Goal: Task Accomplishment & Management: Complete application form

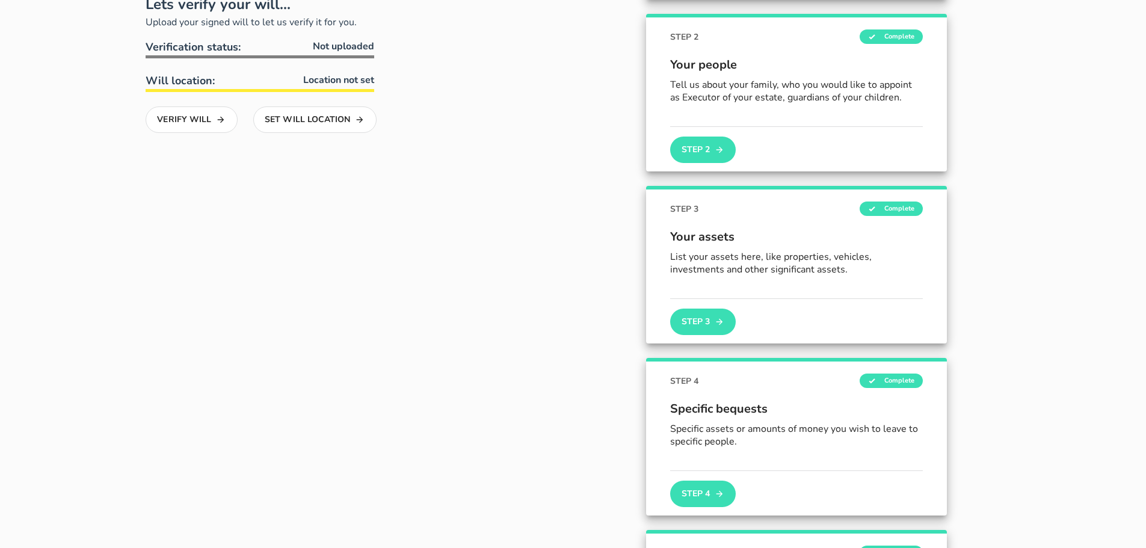
scroll to position [241, 0]
click at [717, 150] on icon "button" at bounding box center [719, 149] width 10 height 14
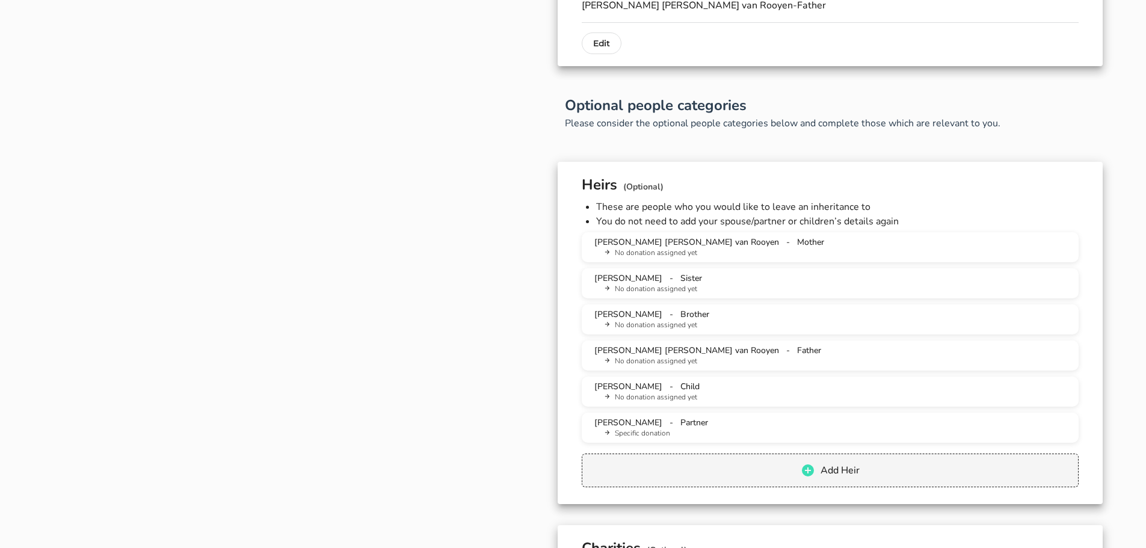
scroll to position [902, 0]
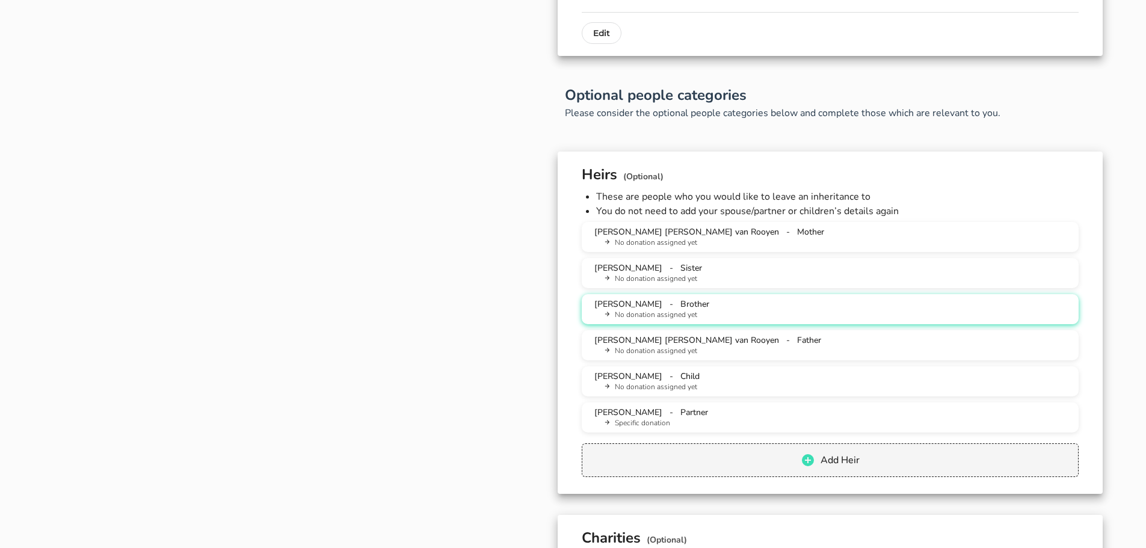
click at [662, 304] on span "[PERSON_NAME]" at bounding box center [628, 303] width 68 height 11
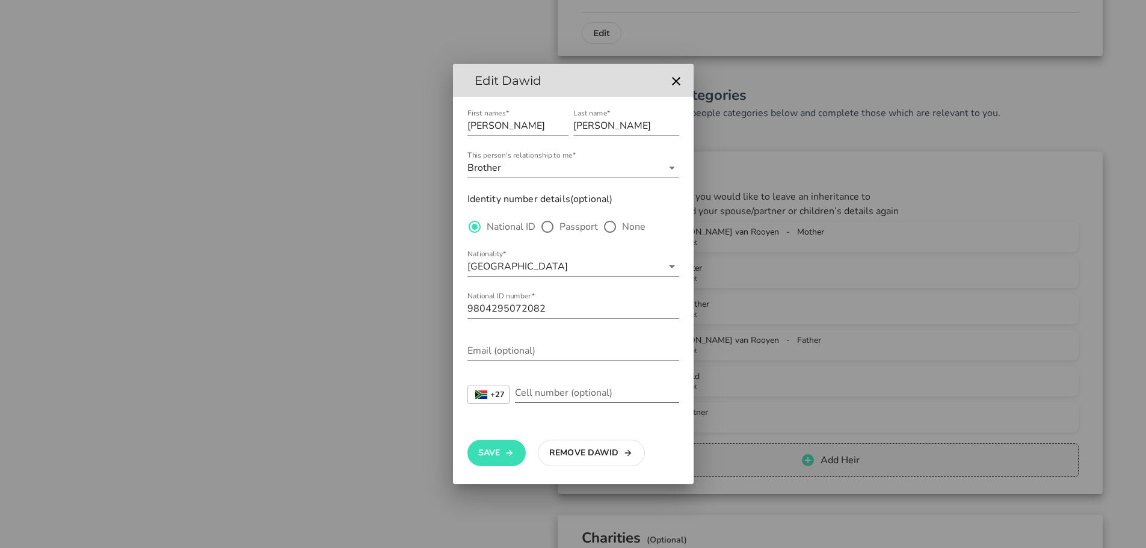
click at [533, 393] on input "Cell number (optional)" at bounding box center [597, 392] width 164 height 19
type input "748049670"
click at [506, 360] on div "Email (optional)" at bounding box center [573, 350] width 212 height 19
type input "[EMAIL_ADDRESS][DOMAIN_NAME]"
click at [500, 457] on button "Save" at bounding box center [496, 453] width 58 height 26
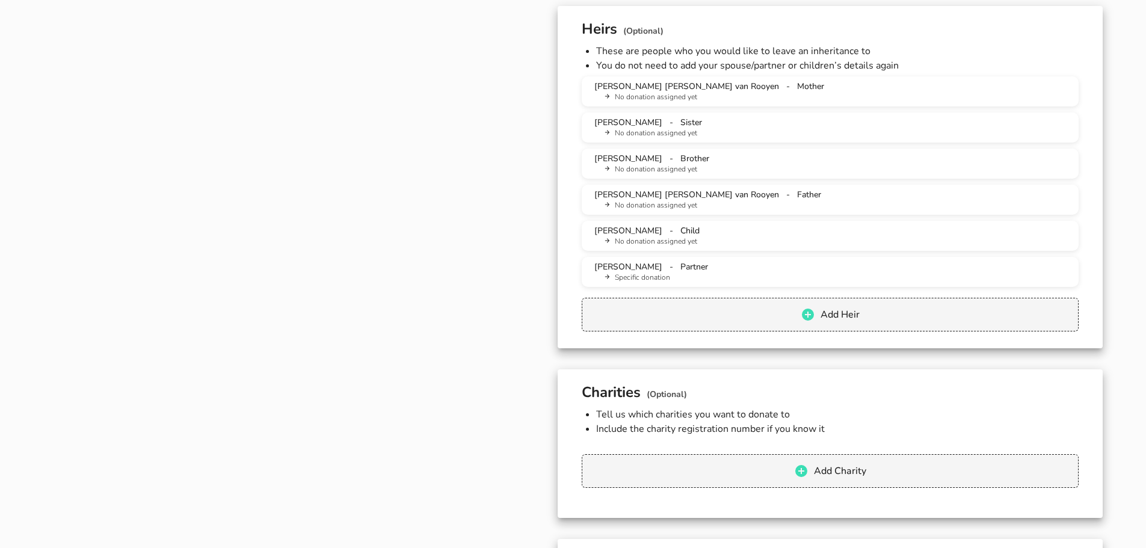
scroll to position [962, 0]
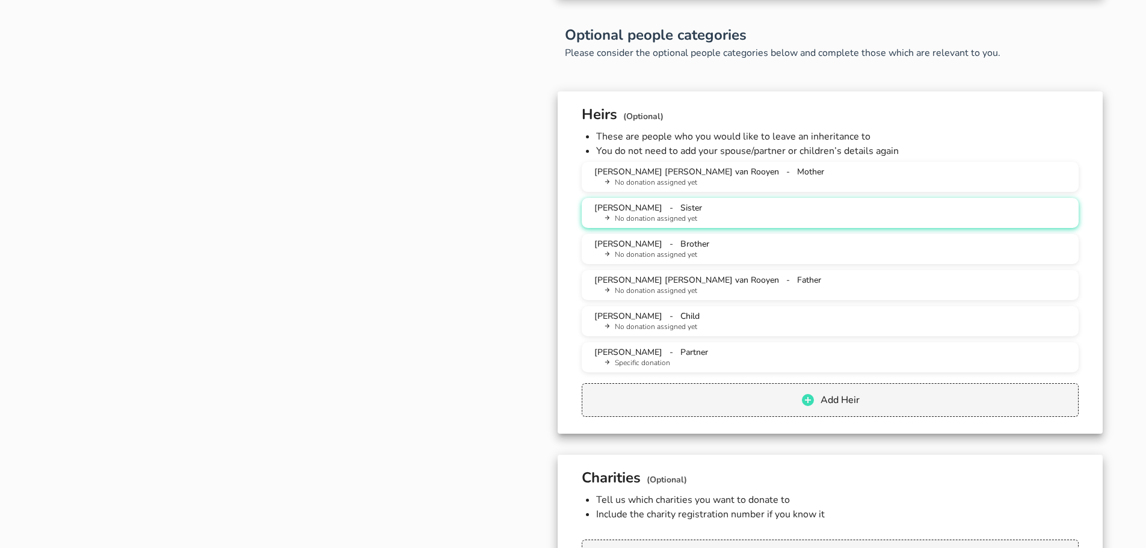
click at [702, 200] on button "[PERSON_NAME] - Sister No donation assigned yet" at bounding box center [829, 213] width 497 height 30
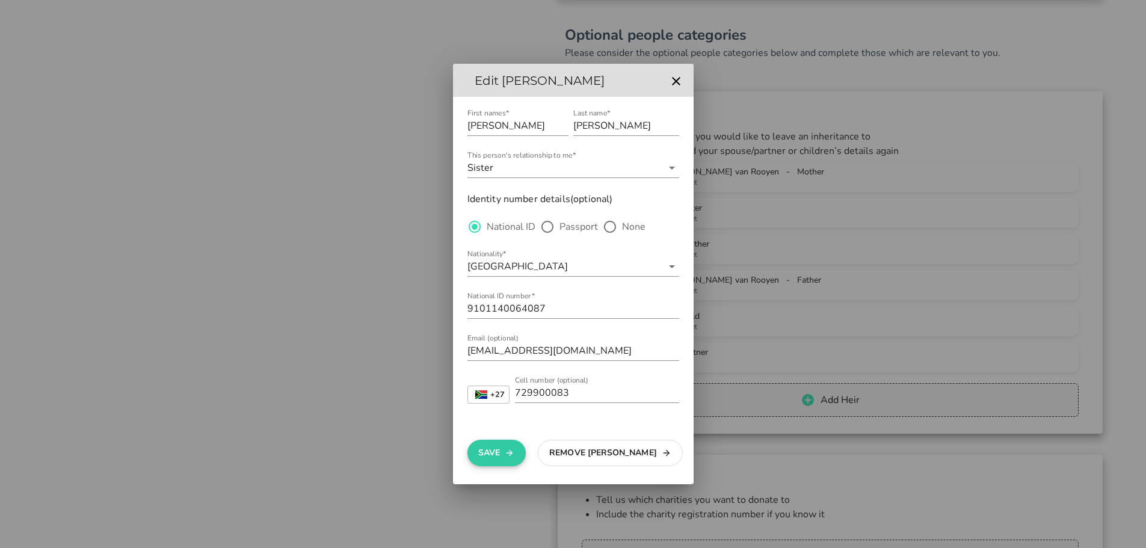
click at [494, 458] on button "Save" at bounding box center [496, 453] width 58 height 26
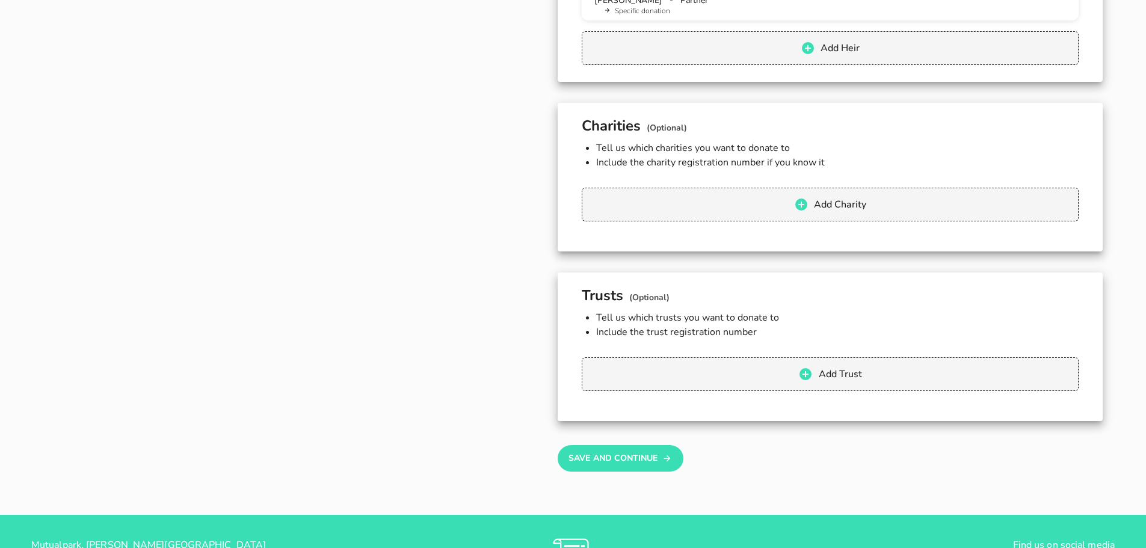
scroll to position [1323, 0]
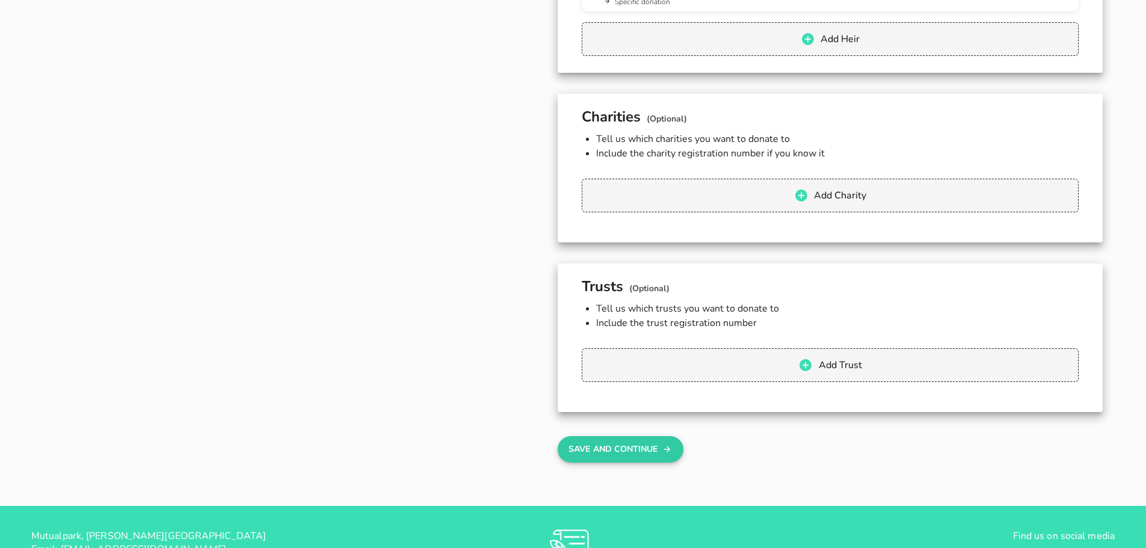
click at [613, 459] on button "Save And Continue" at bounding box center [620, 449] width 126 height 26
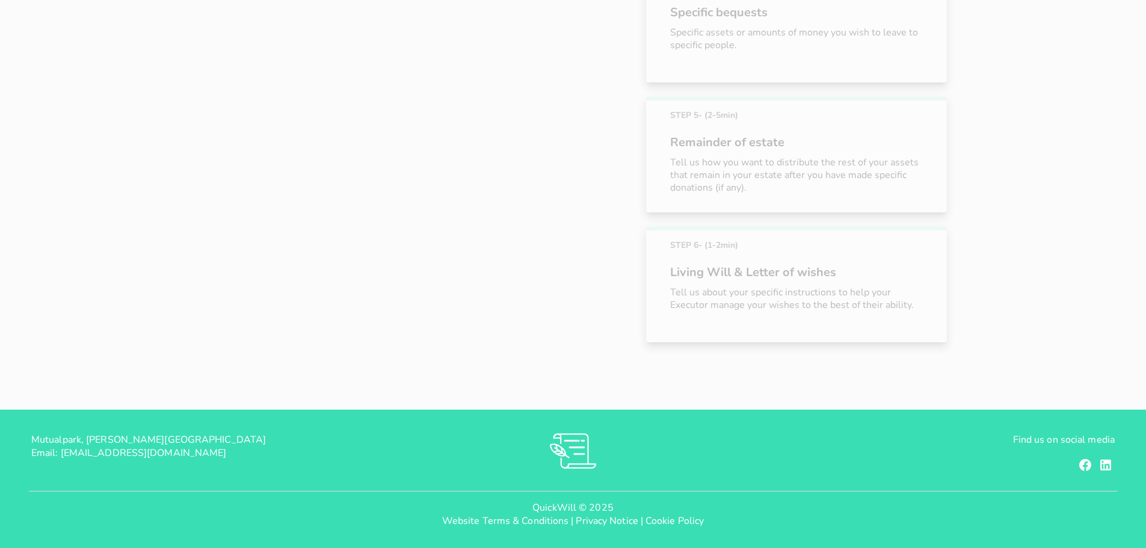
scroll to position [197, 0]
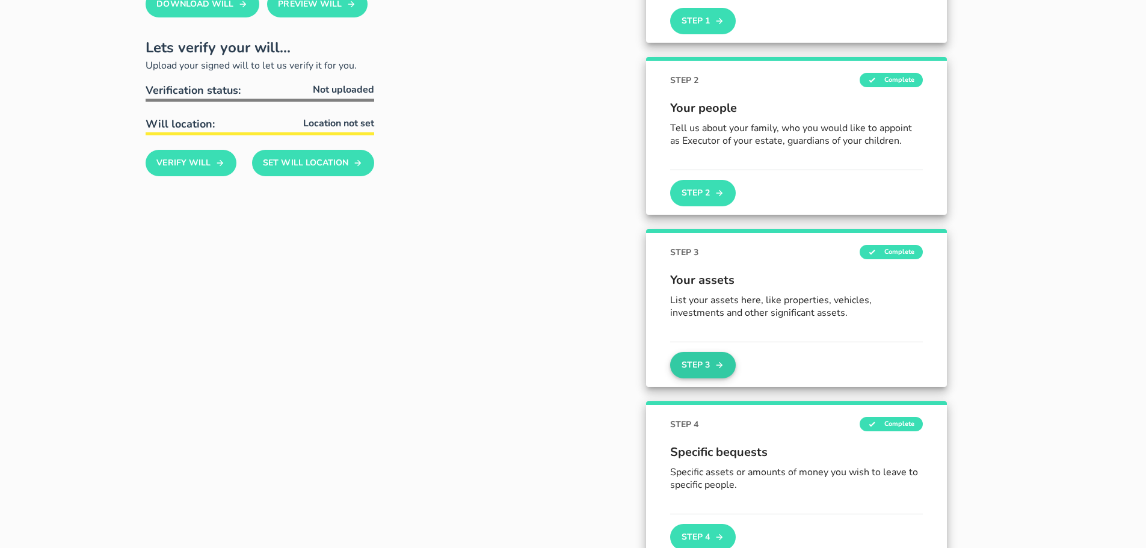
click at [714, 370] on button "Step 3" at bounding box center [702, 365] width 65 height 26
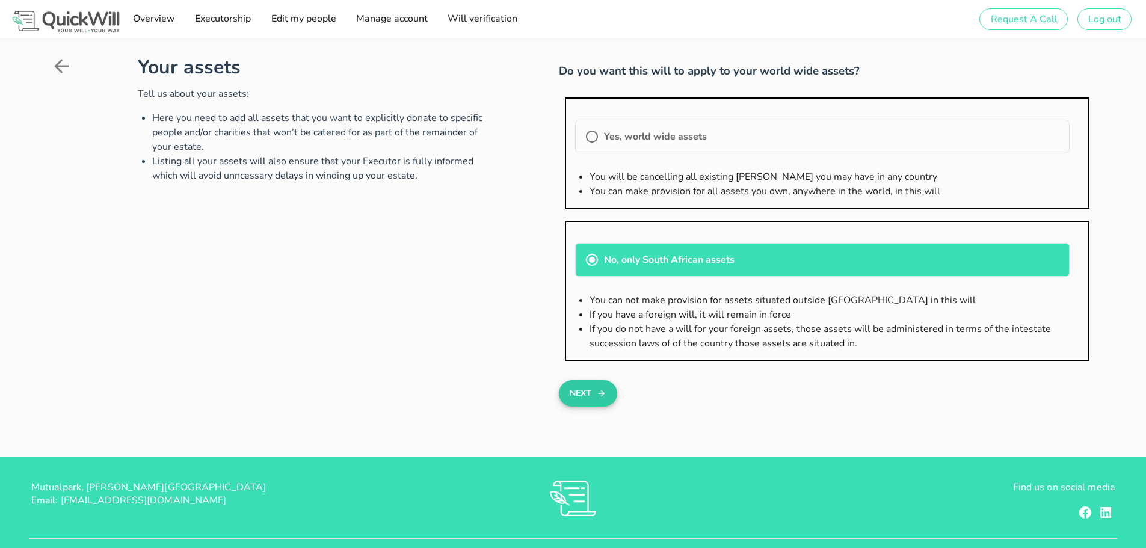
click at [587, 393] on button "Next" at bounding box center [588, 393] width 58 height 26
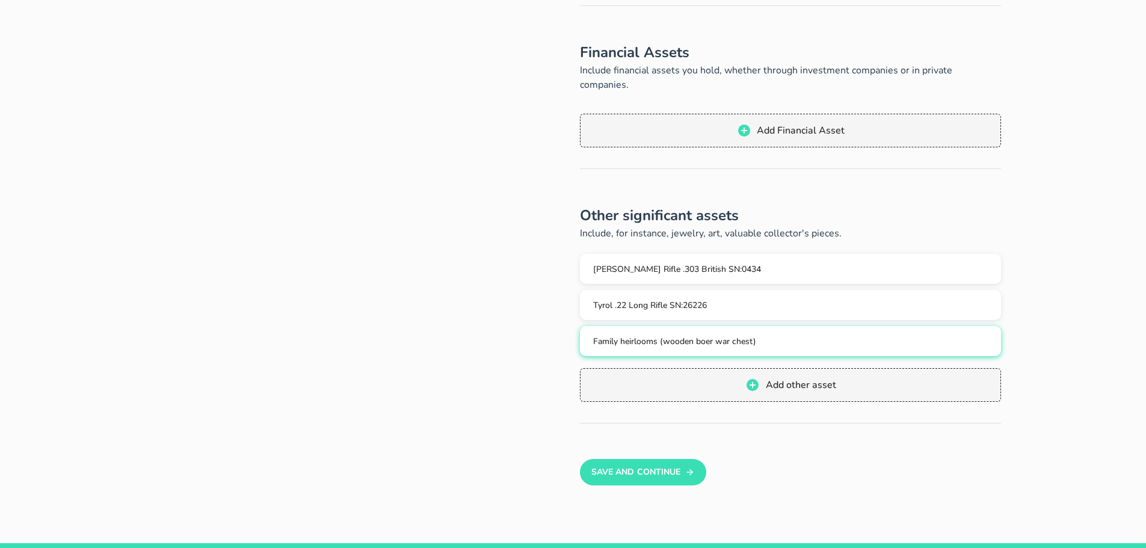
scroll to position [541, 0]
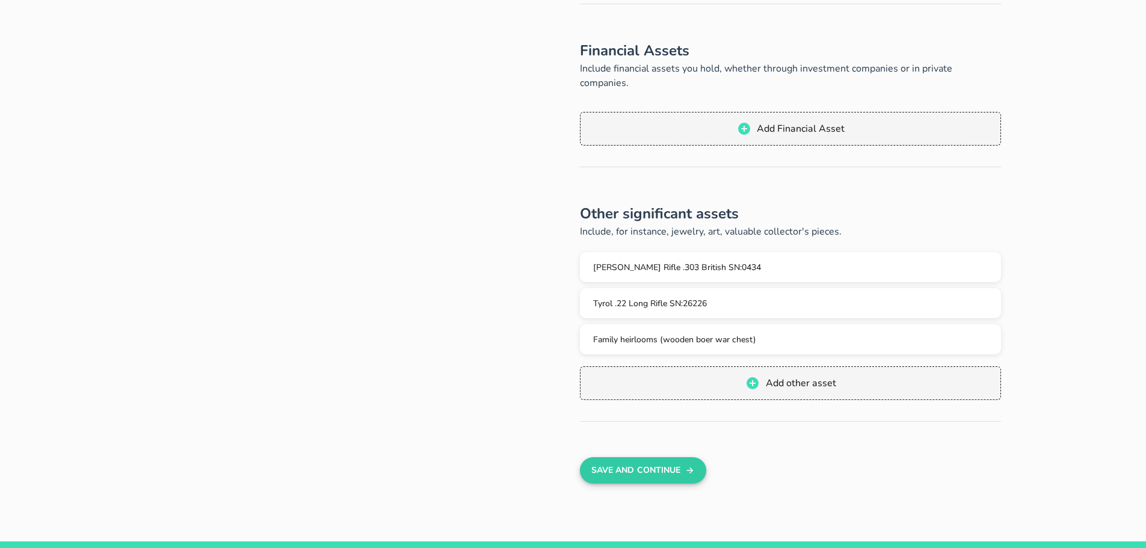
click at [648, 458] on button "Save And Continue" at bounding box center [643, 470] width 126 height 26
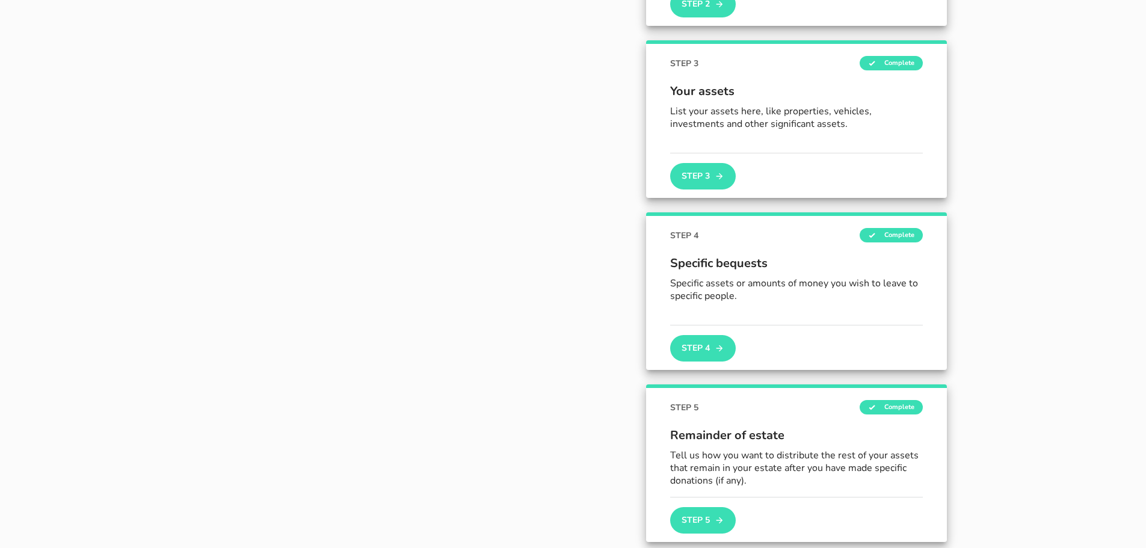
scroll to position [387, 0]
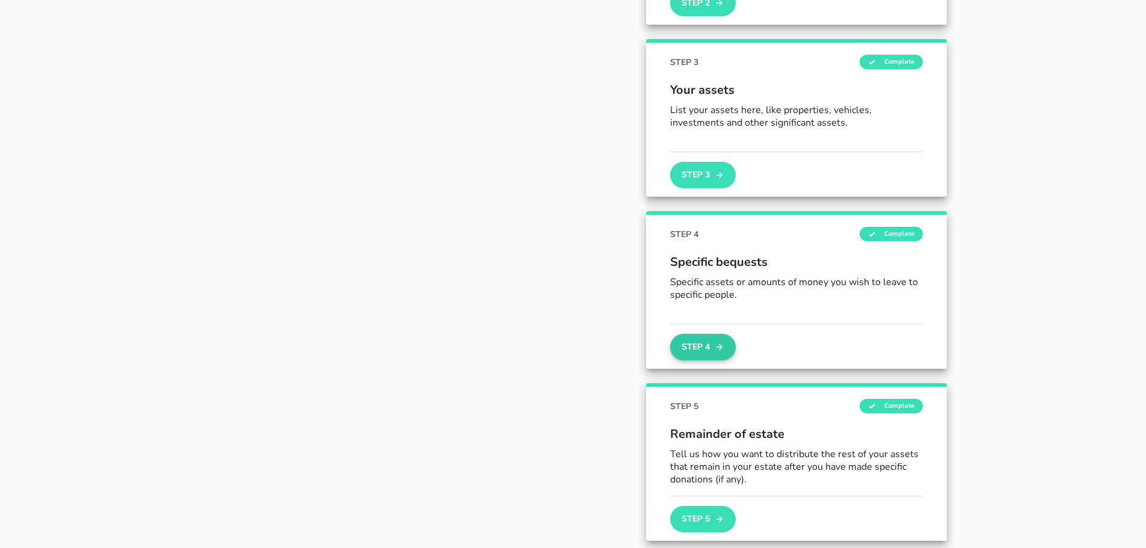
click at [693, 353] on button "Step 4" at bounding box center [702, 347] width 65 height 26
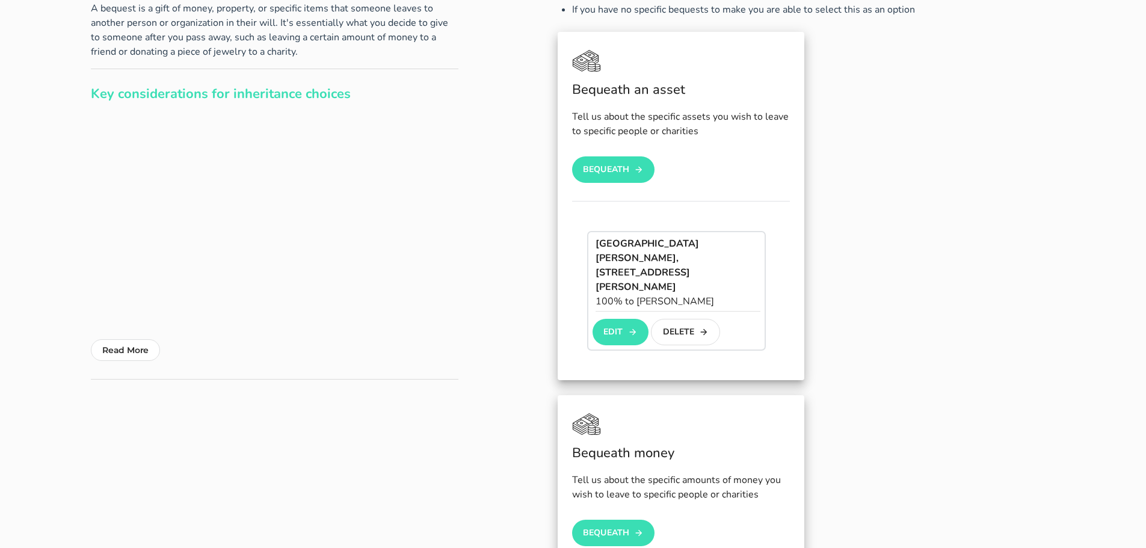
scroll to position [120, 0]
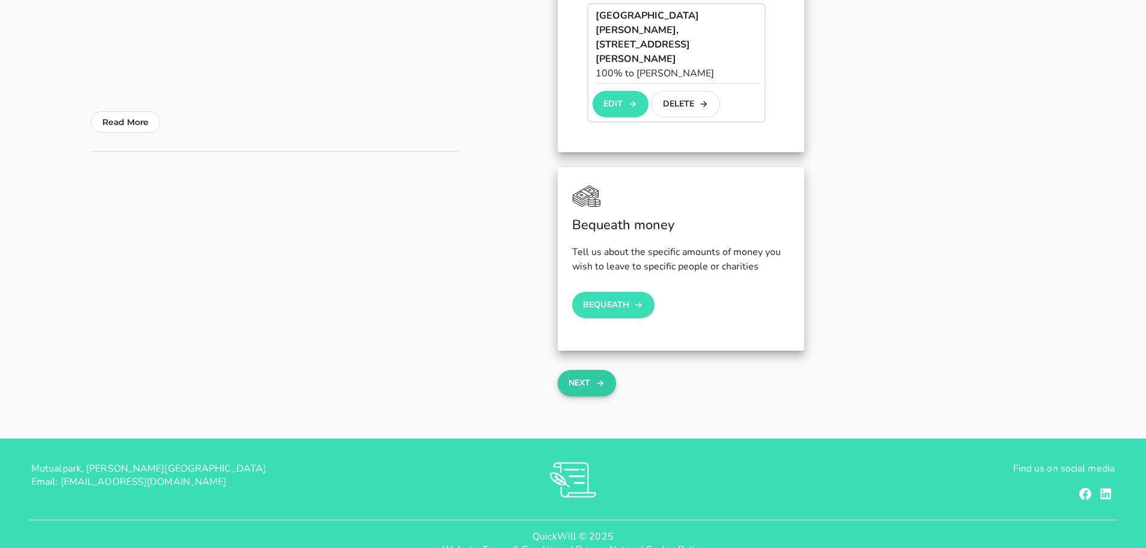
click at [586, 370] on button "Next" at bounding box center [586, 383] width 58 height 26
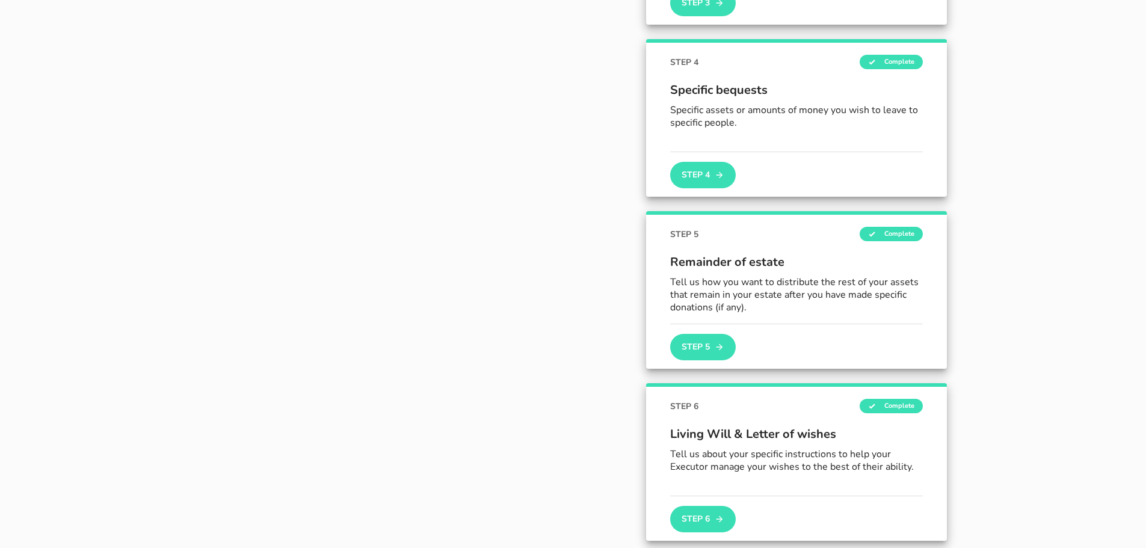
scroll to position [577, 0]
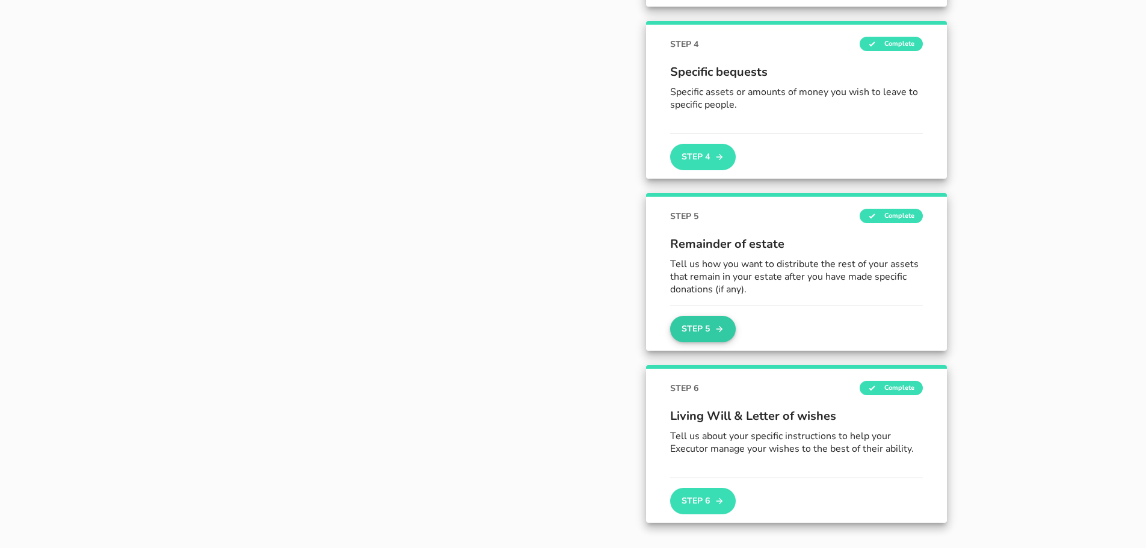
click at [711, 325] on button "Step 5" at bounding box center [702, 329] width 65 height 26
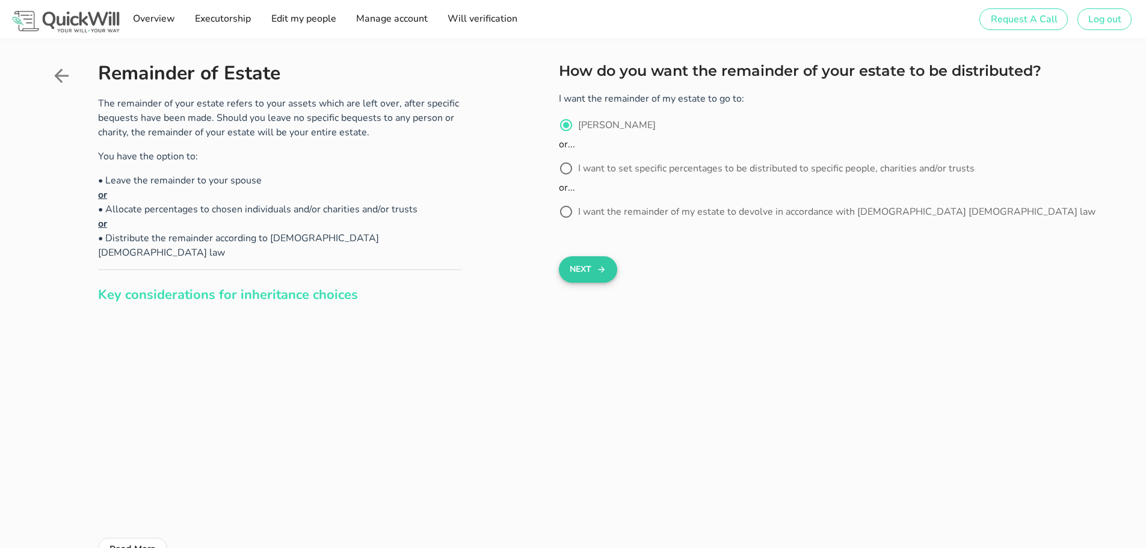
click at [574, 269] on button "Next" at bounding box center [588, 269] width 58 height 26
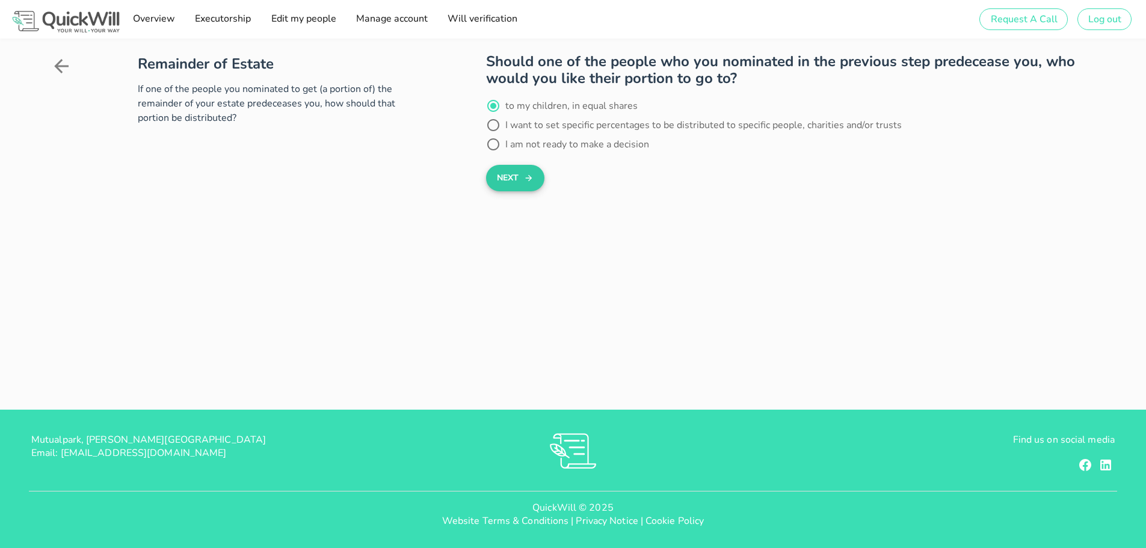
click at [508, 177] on button "Next" at bounding box center [515, 178] width 58 height 26
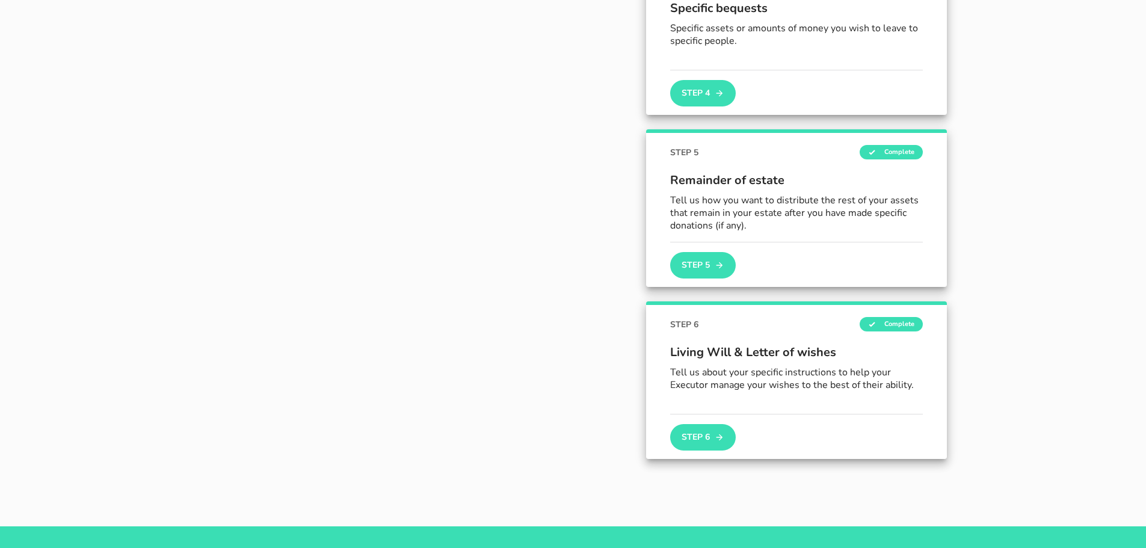
scroll to position [685, 0]
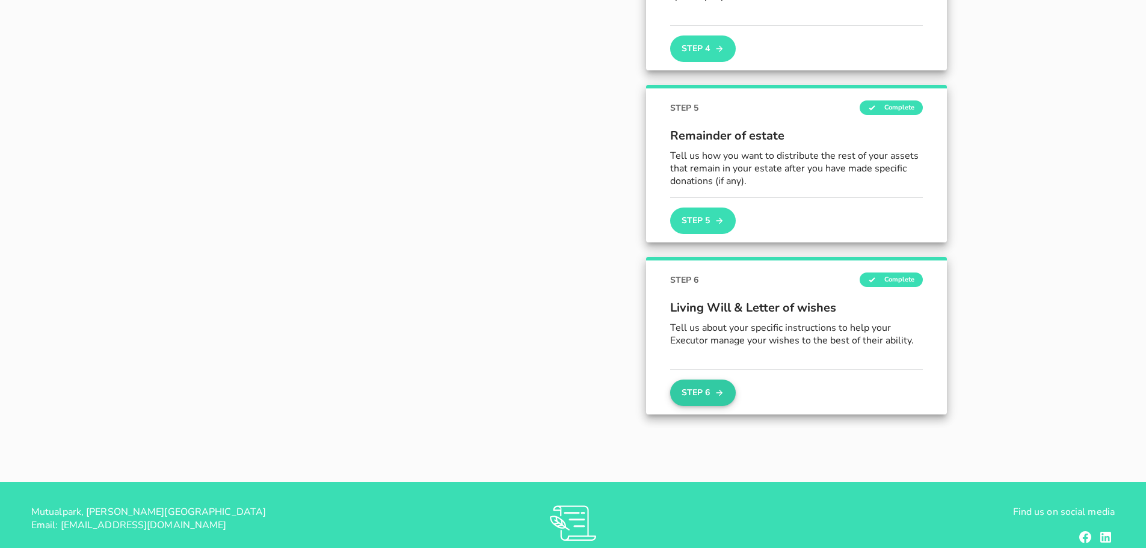
click at [707, 388] on button "Step 6" at bounding box center [702, 392] width 65 height 26
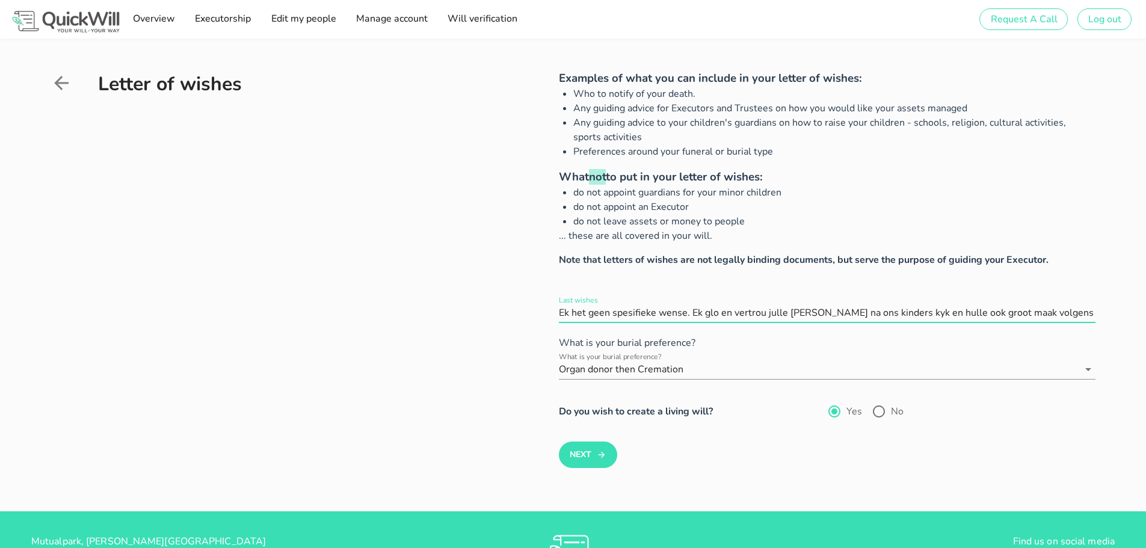
click at [690, 313] on input "Last wishes" at bounding box center [827, 312] width 536 height 19
type input "Ek glo en vertrou julle [PERSON_NAME] na ons kinders kyk en hulle ook groot maa…"
drag, startPoint x: 557, startPoint y: 310, endPoint x: 931, endPoint y: 316, distance: 374.1
click at [931, 316] on div "Examples of what you can include in your letter of wishes: Who to notify of you…" at bounding box center [790, 269] width 609 height 398
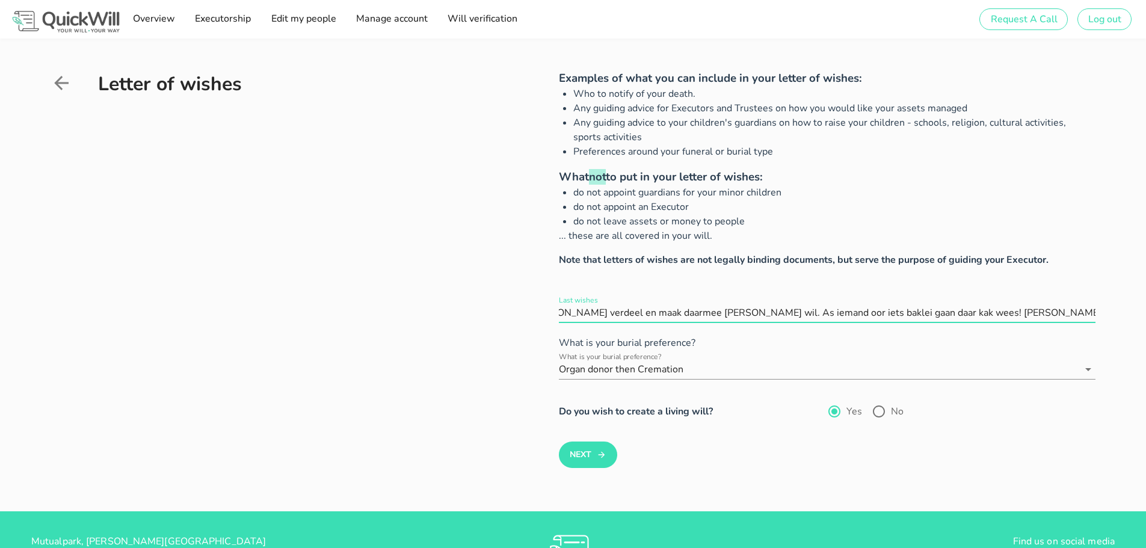
drag, startPoint x: 558, startPoint y: 313, endPoint x: 1126, endPoint y: 317, distance: 568.3
click at [1126, 317] on div "Letter of wishes Examples of what you can include in your letter of wishes: Who…" at bounding box center [573, 274] width 1146 height 473
click at [589, 458] on button "Next" at bounding box center [588, 454] width 58 height 26
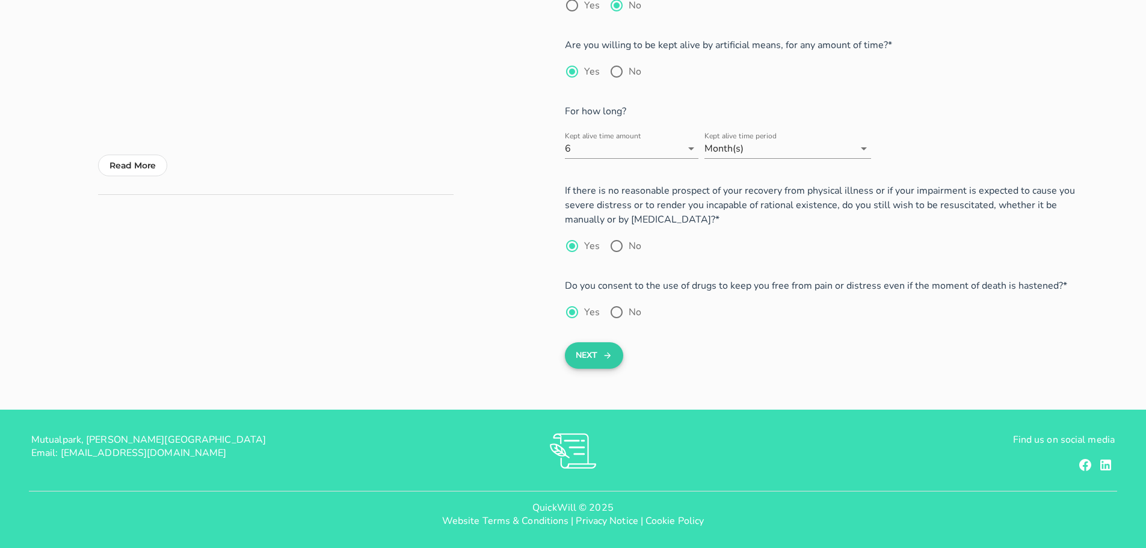
click at [589, 355] on button "Next" at bounding box center [594, 355] width 58 height 26
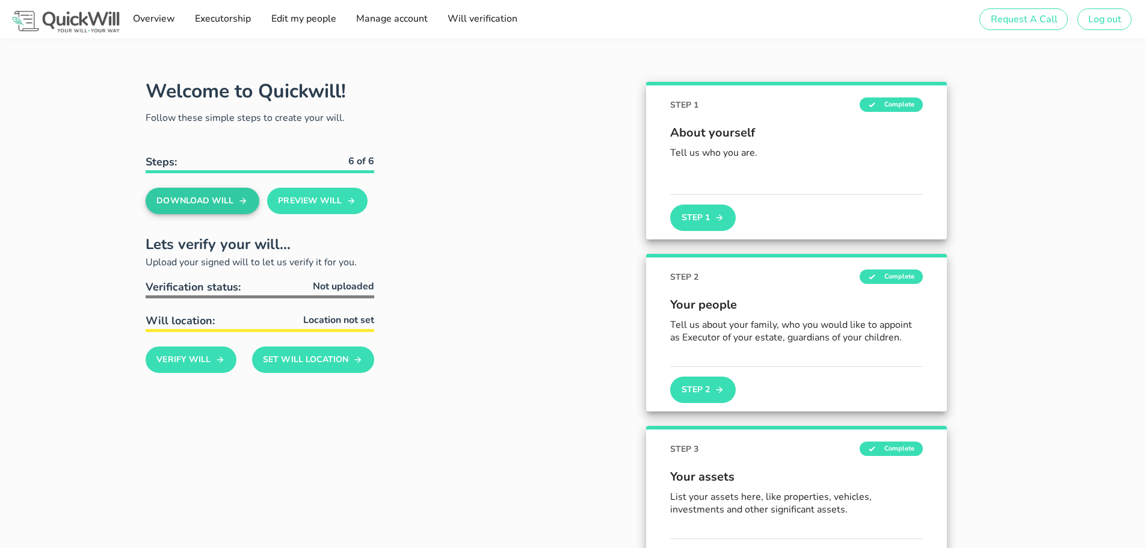
click at [203, 203] on button "Download Will" at bounding box center [203, 201] width 114 height 26
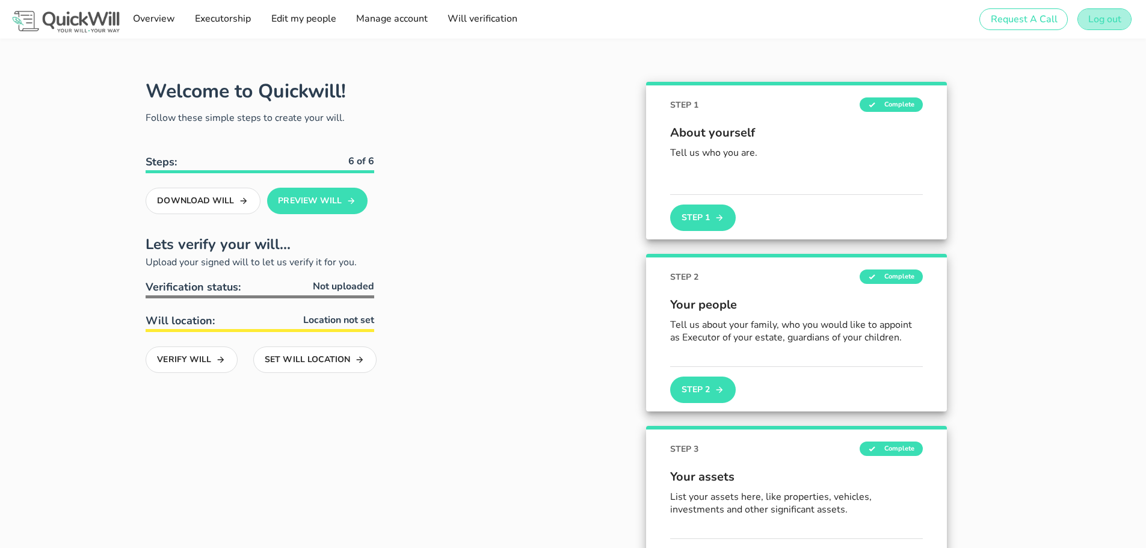
click at [1099, 23] on span "Log out" at bounding box center [1104, 19] width 34 height 13
